Goal: Task Accomplishment & Management: Manage account settings

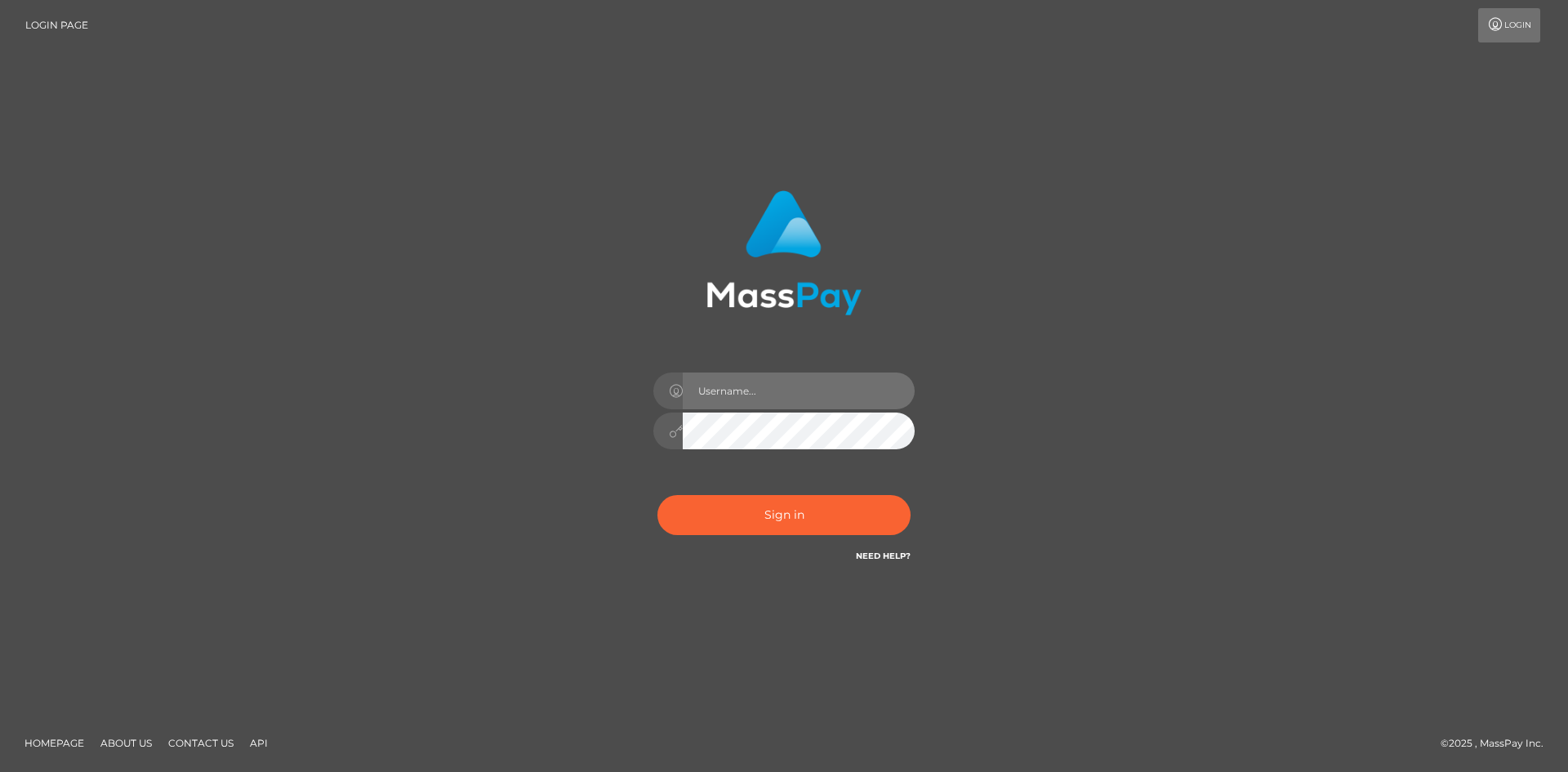
click at [818, 399] on input "text" at bounding box center [799, 390] width 232 height 37
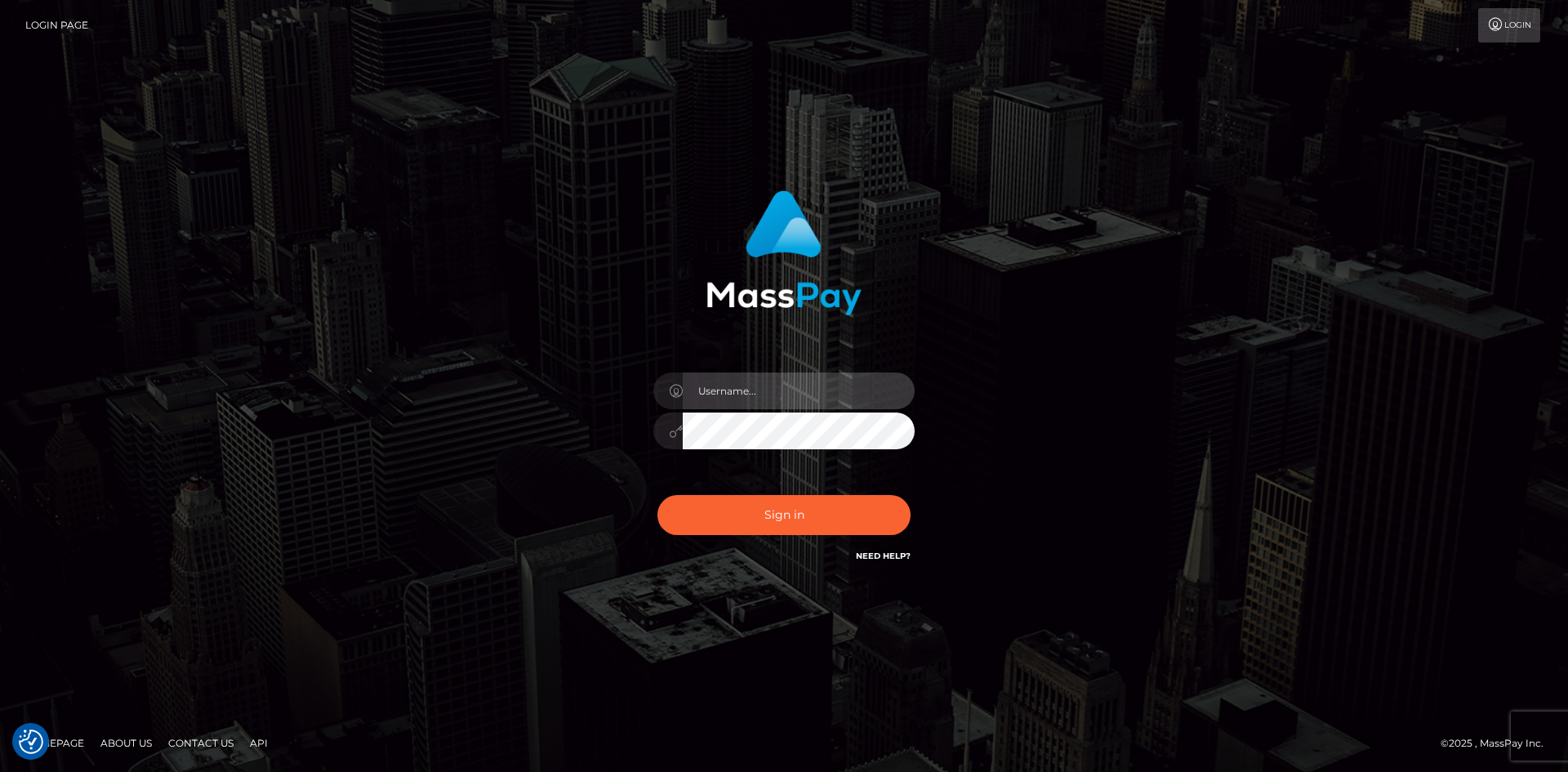
click at [768, 396] on input "text" at bounding box center [799, 390] width 232 height 37
type input "faisal_uplift"
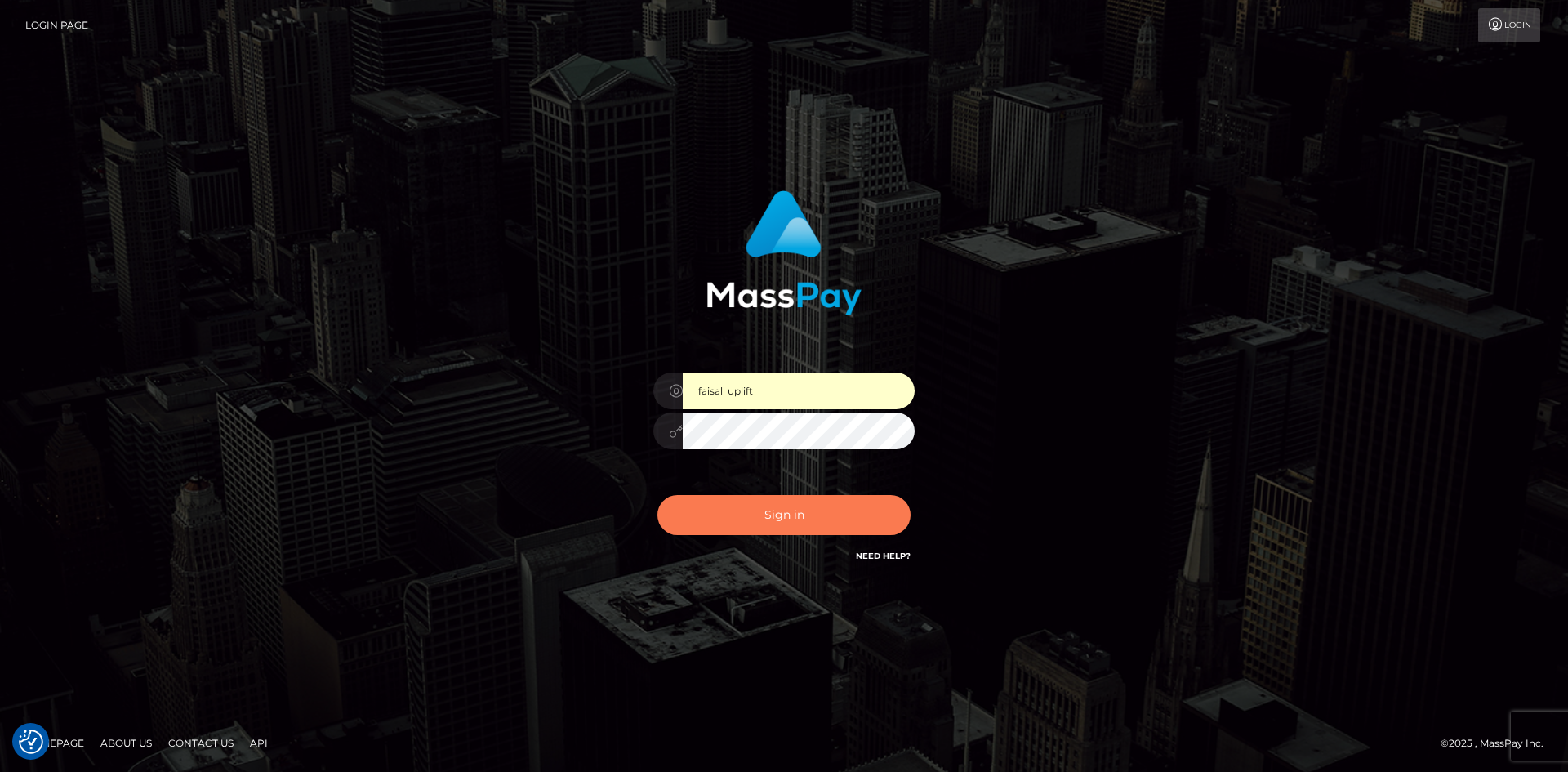
click at [788, 516] on button "Sign in" at bounding box center [784, 514] width 253 height 40
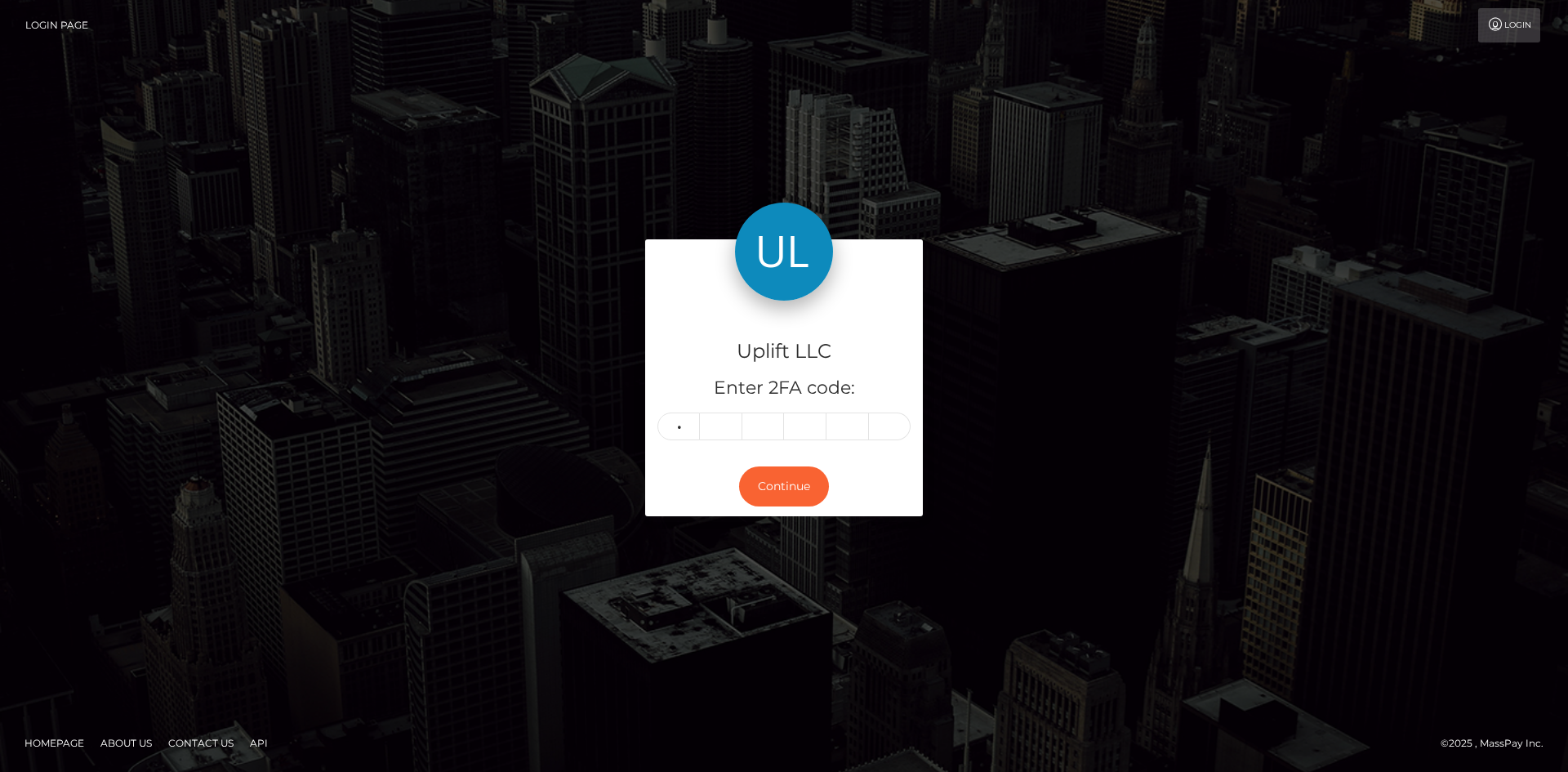
type input "7"
type input "0"
type input "7"
type input "0"
type input "6"
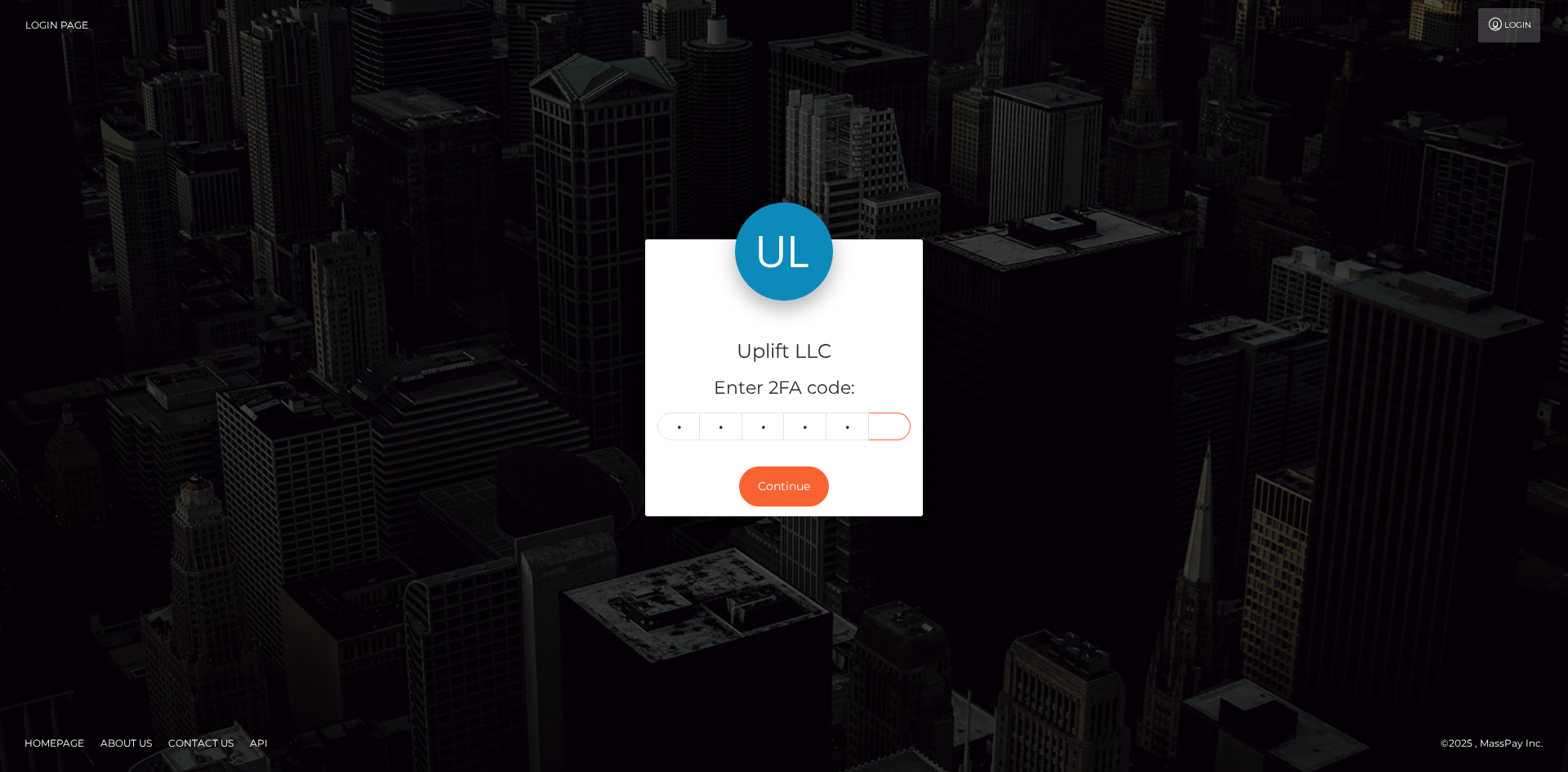
type input "6"
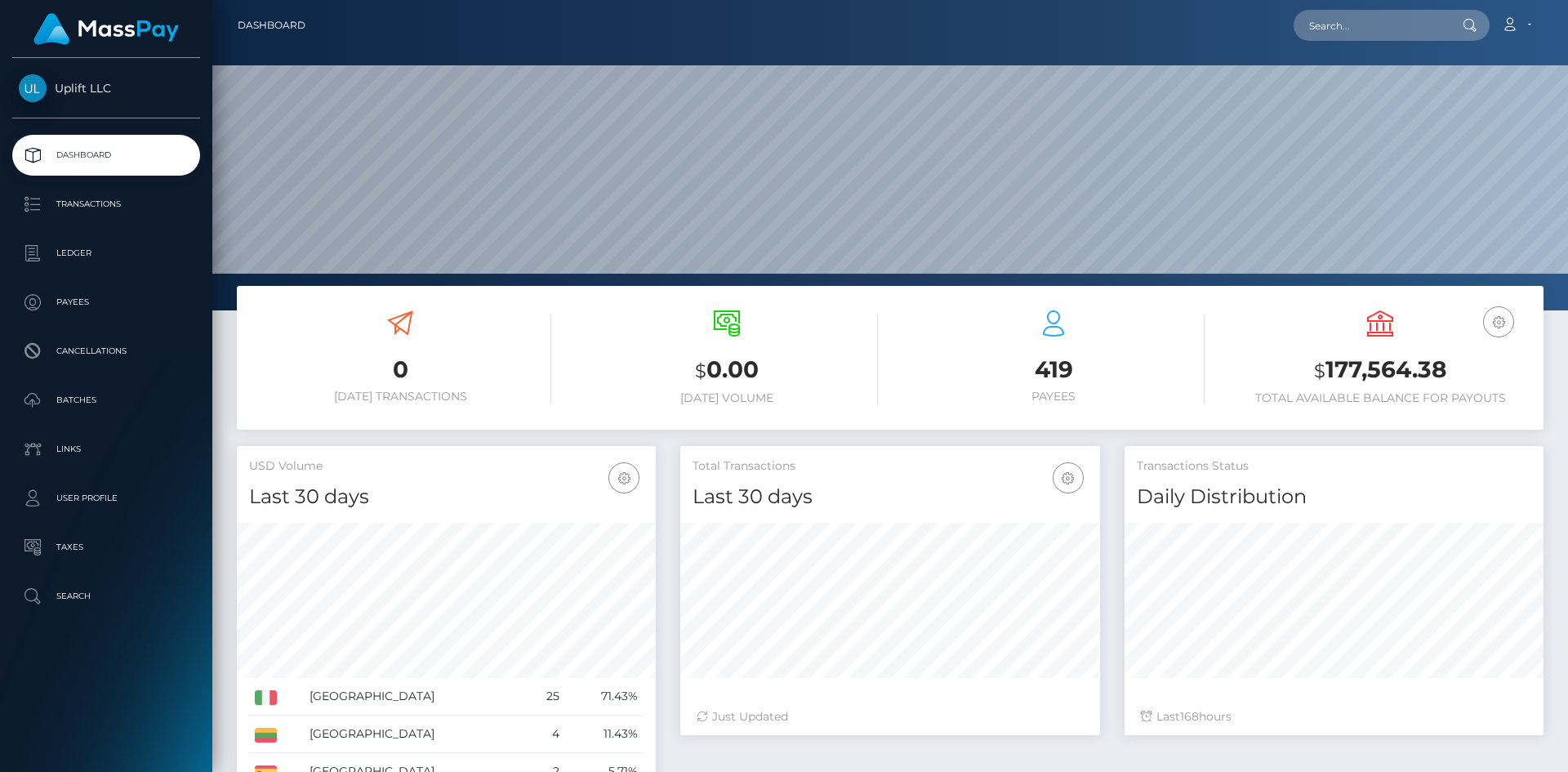
scroll to position [290, 420]
click at [70, 395] on p "Batches" at bounding box center [106, 399] width 175 height 24
